Goal: Information Seeking & Learning: Learn about a topic

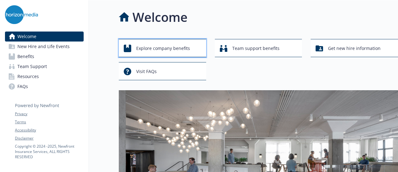
click at [159, 50] on span "Explore company benefits" at bounding box center [163, 48] width 54 height 12
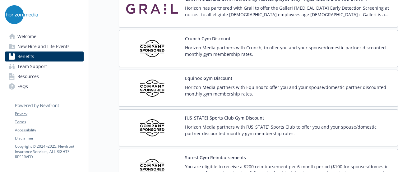
scroll to position [1397, 0]
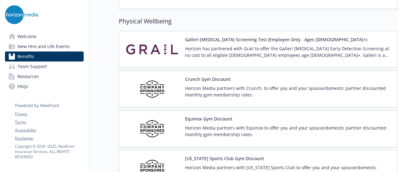
click at [49, 69] on link "Team Support" at bounding box center [44, 66] width 79 height 10
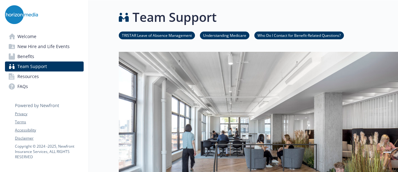
click at [44, 49] on span "New Hire and Life Events" at bounding box center [43, 46] width 52 height 10
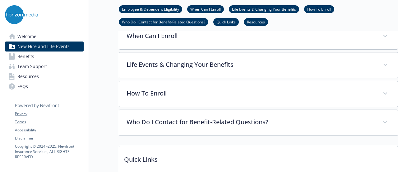
scroll to position [239, 0]
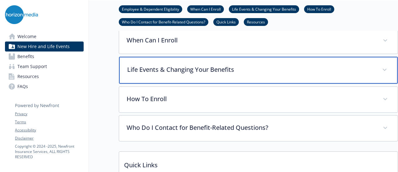
click at [202, 74] on div "Life Events & Changing Your Benefits" at bounding box center [258, 70] width 279 height 27
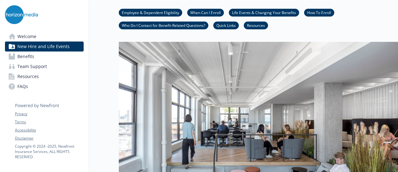
scroll to position [0, 0]
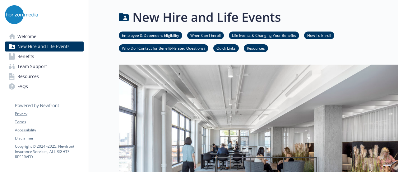
click at [40, 40] on link "Welcome" at bounding box center [44, 36] width 79 height 10
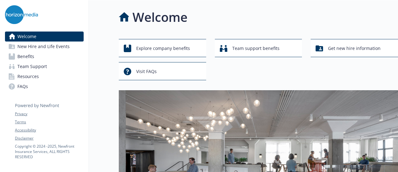
scroll to position [0, 4]
click at [341, 48] on span "Get new hire information" at bounding box center [354, 48] width 53 height 12
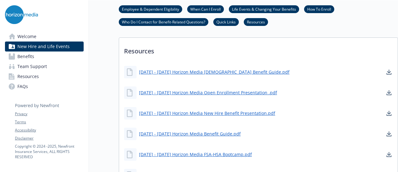
scroll to position [396, 4]
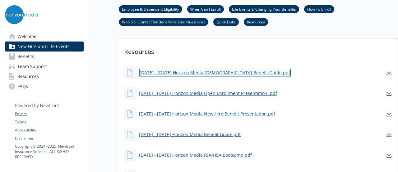
click at [205, 70] on link "[DATE] - [DATE] Horizon Media [DEMOGRAPHIC_DATA] Benefit Guide.pdf" at bounding box center [215, 72] width 152 height 8
